Goal: Task Accomplishment & Management: Use online tool/utility

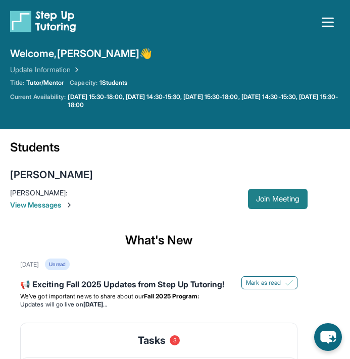
click at [260, 192] on button "Join Meeting" at bounding box center [278, 199] width 60 height 20
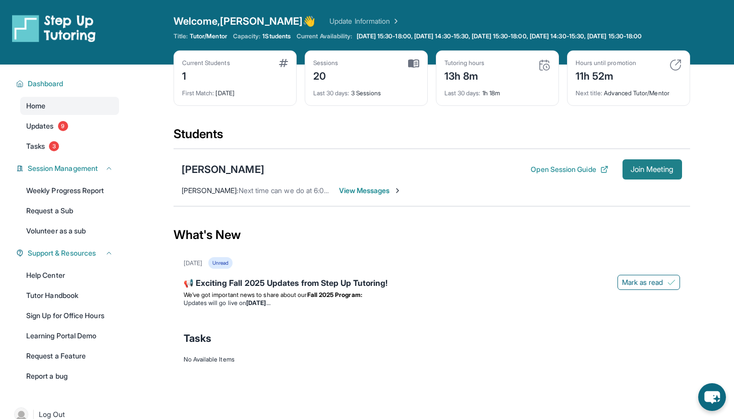
click at [639, 173] on span "Join Meeting" at bounding box center [652, 170] width 43 height 6
